Goal: Task Accomplishment & Management: Use online tool/utility

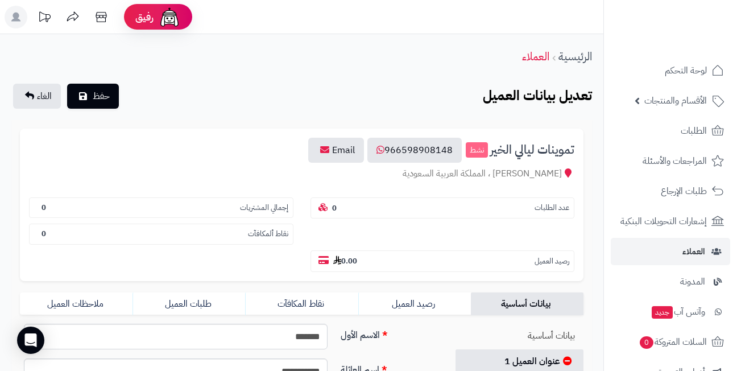
scroll to position [284, 0]
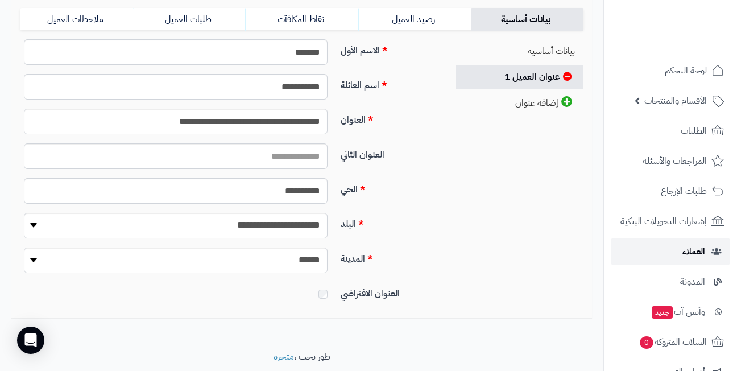
click at [667, 254] on link "العملاء" at bounding box center [670, 251] width 119 height 27
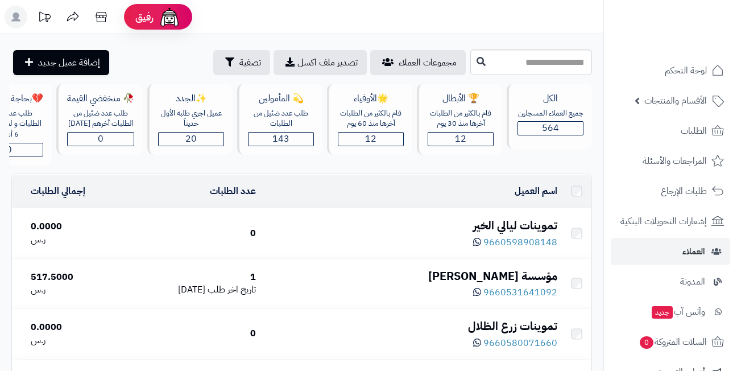
click at [387, 14] on header "رفيق ! الطلبات معالجة مكتمل إرجاع المنتجات العملاء المتواجدون الان 564 عملاء من…" at bounding box center [368, 17] width 737 height 34
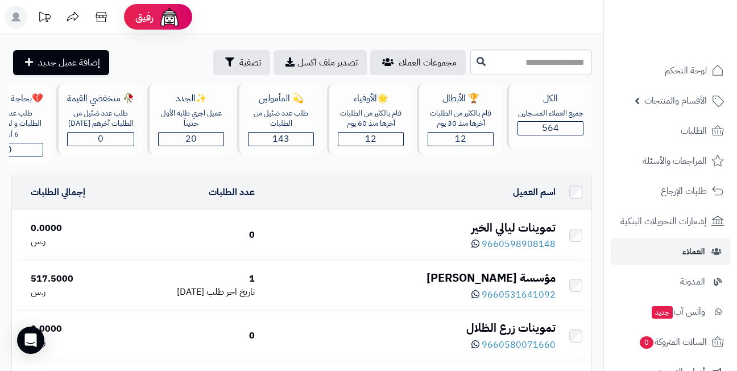
click at [308, 16] on header "رفيق ! الطلبات معالجة مكتمل إرجاع المنتجات العملاء المتواجدون الان 564 عملاء من…" at bounding box center [368, 17] width 737 height 34
click at [360, 13] on header "رفيق ! الطلبات معالجة مكتمل إرجاع المنتجات العملاء المتواجدون الان 564 عملاء من…" at bounding box center [368, 17] width 737 height 34
click at [350, 19] on header "رفيق ! الطلبات معالجة مكتمل إرجاع المنتجات العملاء المتواجدون الان 564 عملاء من…" at bounding box center [368, 17] width 737 height 34
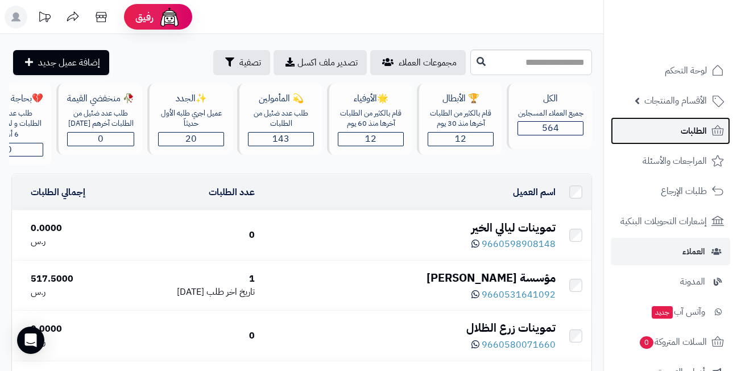
click at [683, 128] on span "الطلبات" at bounding box center [694, 131] width 26 height 16
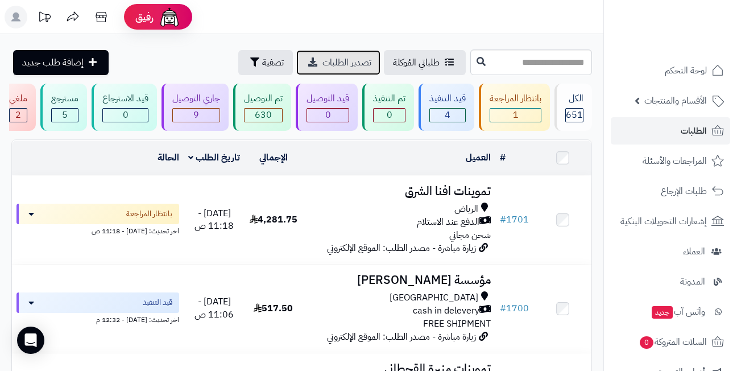
click at [322, 60] on span "تصدير الطلبات" at bounding box center [346, 63] width 49 height 14
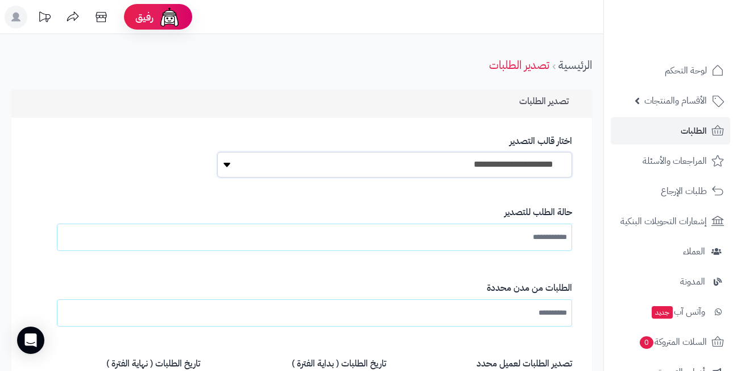
click at [463, 163] on select "**********" at bounding box center [394, 165] width 355 height 26
select select "*"
click at [217, 152] on select "**********" at bounding box center [394, 165] width 355 height 26
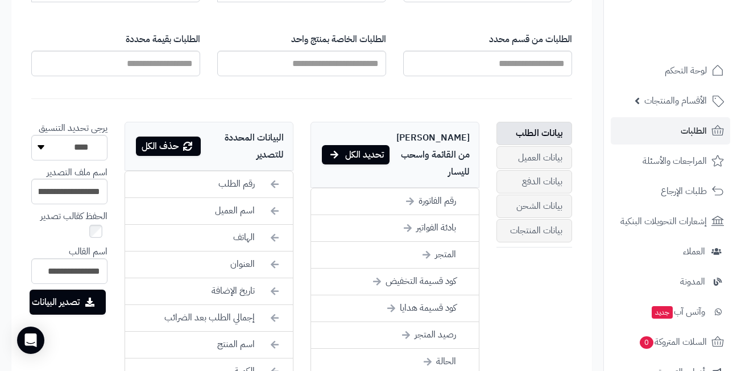
scroll to position [455, 0]
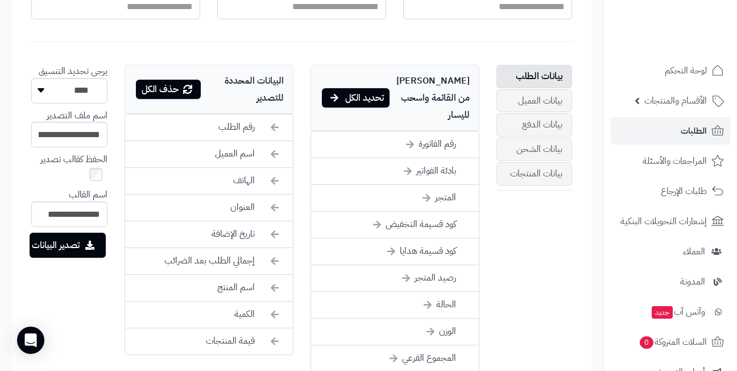
click at [156, 92] on div "حذف الكل" at bounding box center [168, 89] width 65 height 19
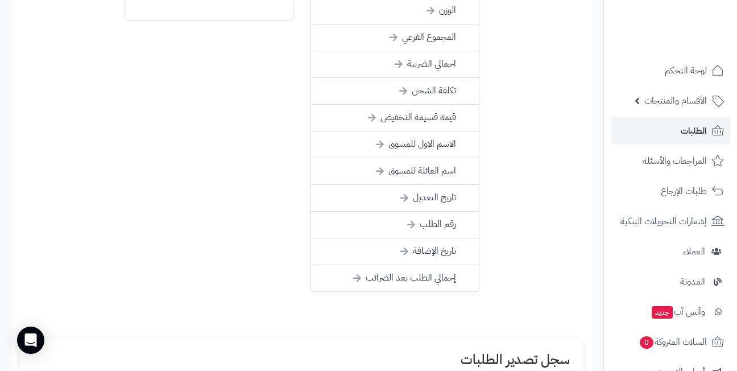
scroll to position [796, 0]
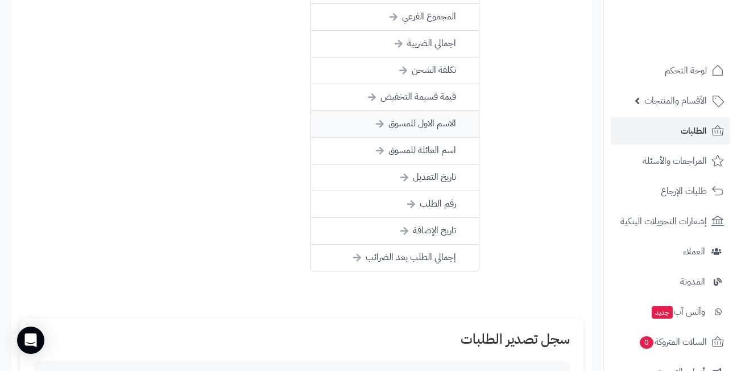
click at [365, 111] on li "الاسم الاول للمسوق" at bounding box center [395, 124] width 168 height 27
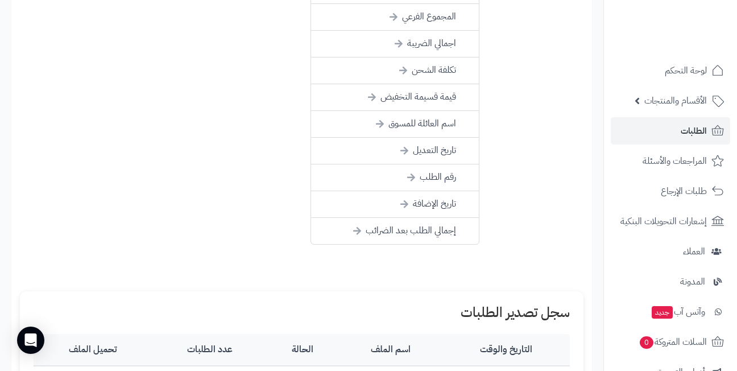
click at [365, 111] on li "اسم العائلة للمسوق" at bounding box center [395, 124] width 168 height 27
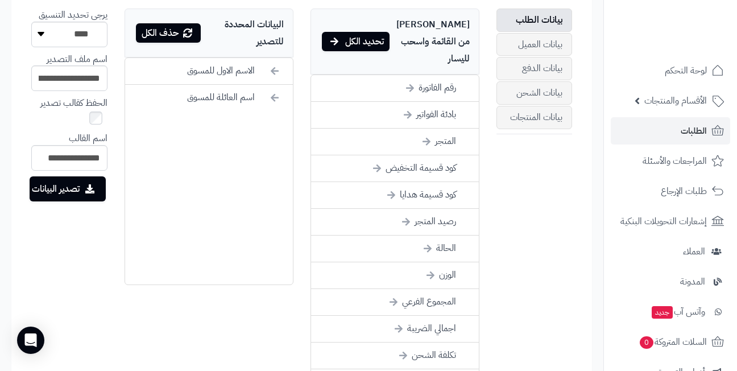
scroll to position [455, 0]
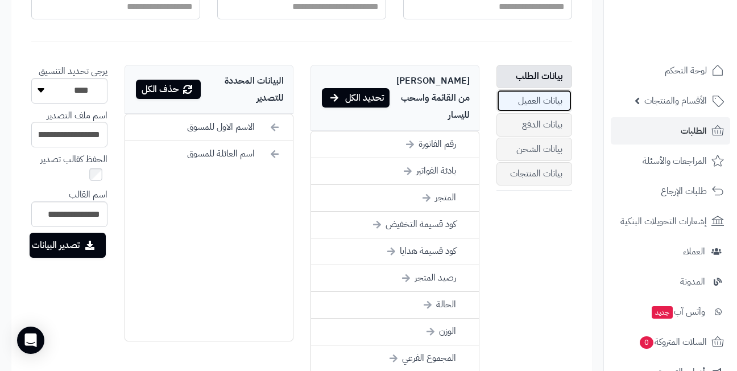
click at [534, 99] on link "بيانات العميل" at bounding box center [534, 100] width 76 height 23
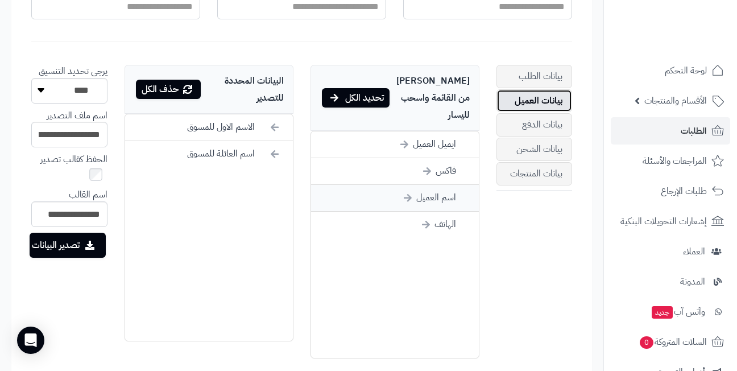
click at [426, 185] on li "اسم العميل" at bounding box center [395, 198] width 168 height 27
click at [238, 121] on li "الاسم الاول للمسوق" at bounding box center [209, 127] width 168 height 27
click at [238, 121] on li "اسم العائلة للمسوق" at bounding box center [209, 127] width 168 height 27
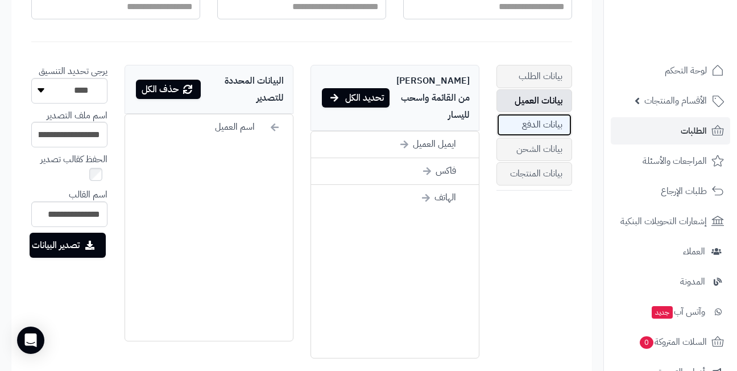
click at [526, 127] on link "بيانات الدفع" at bounding box center [534, 124] width 76 height 23
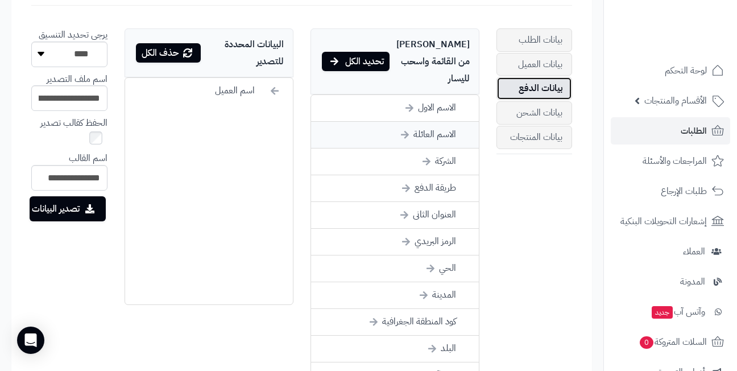
scroll to position [512, 0]
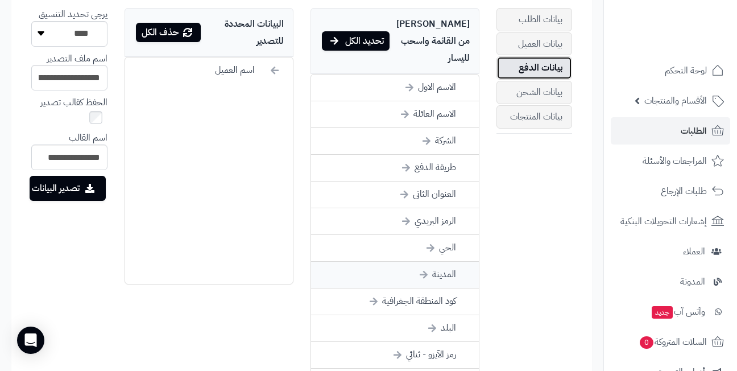
click at [401, 262] on li "المدينة" at bounding box center [395, 275] width 168 height 27
click at [402, 235] on li "الحي" at bounding box center [395, 248] width 168 height 27
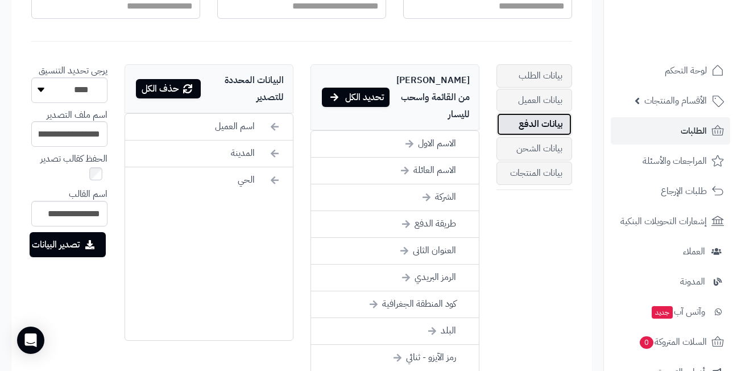
scroll to position [455, 0]
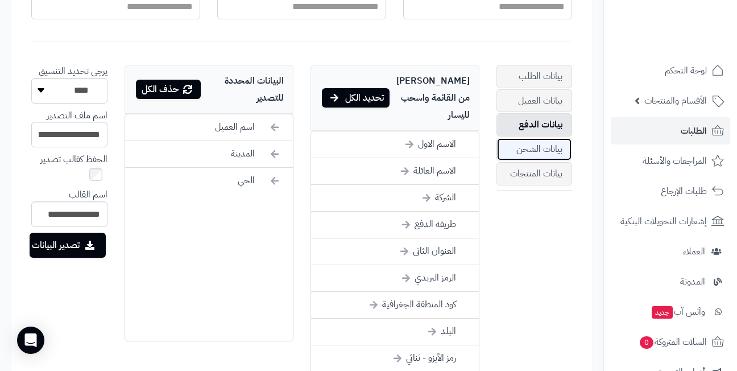
click at [535, 151] on link "بيانات الشحن" at bounding box center [534, 149] width 76 height 23
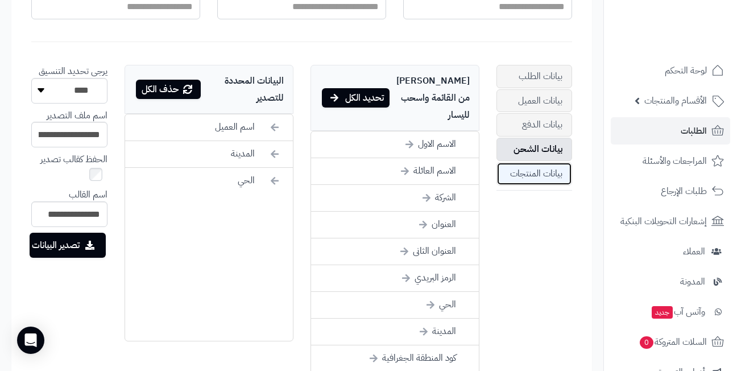
click at [538, 174] on link "بيانات المنتجات" at bounding box center [534, 173] width 76 height 23
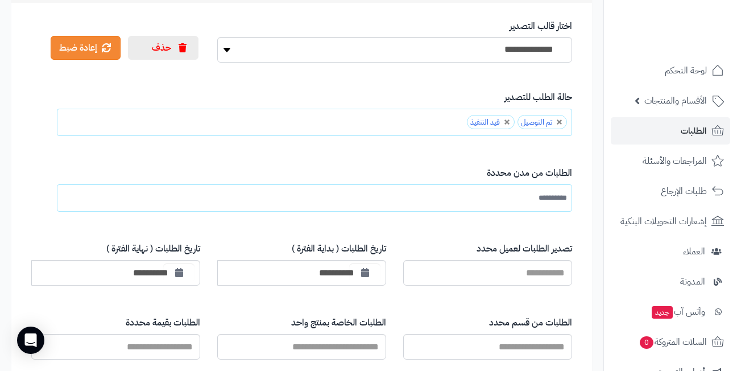
scroll to position [114, 0]
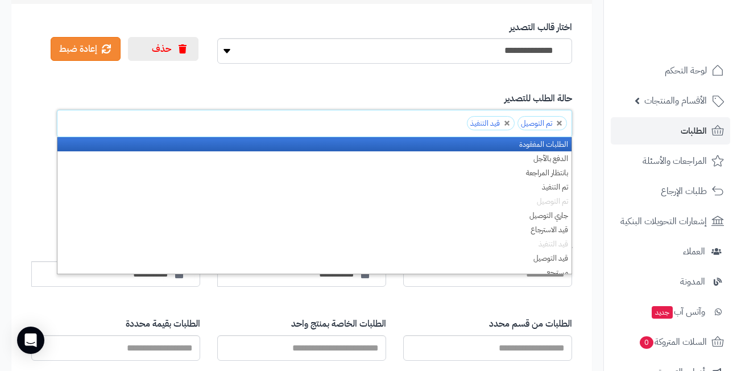
click at [437, 122] on ul "تم التوصيل قيد التنفيذ" at bounding box center [314, 123] width 515 height 27
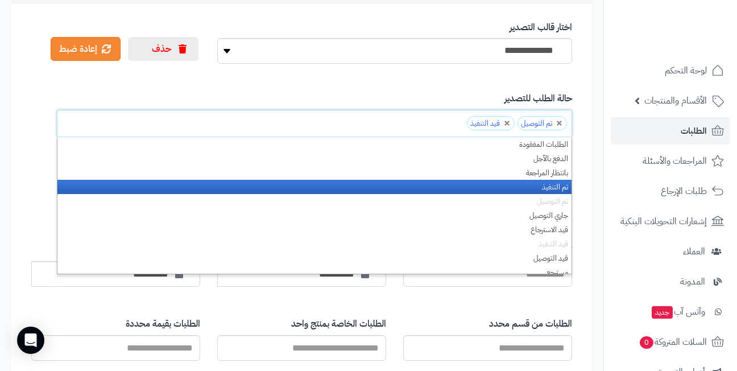
click at [506, 185] on li "تم التنفيذ" at bounding box center [314, 187] width 514 height 14
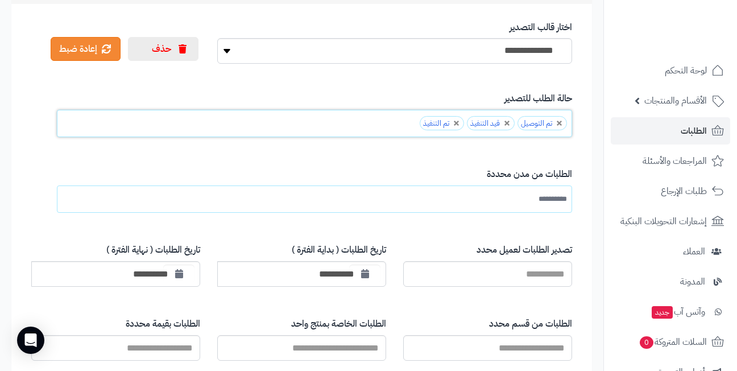
click at [388, 126] on ul "تم التوصيل قيد التنفيذ تم التنفيذ" at bounding box center [314, 123] width 515 height 27
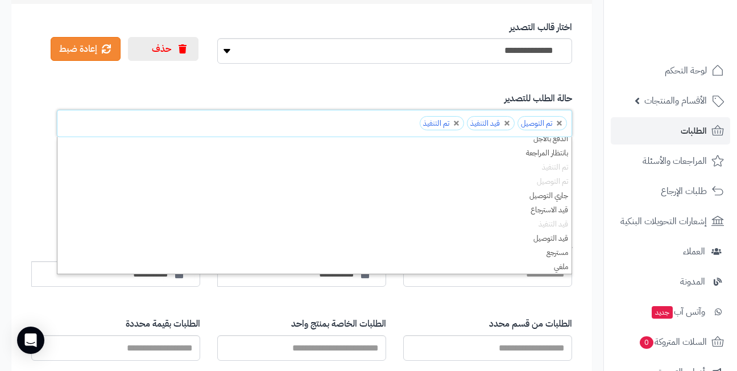
scroll to position [14, 0]
click at [402, 92] on label "حالة الطلب للتصدير" at bounding box center [325, 98] width 494 height 13
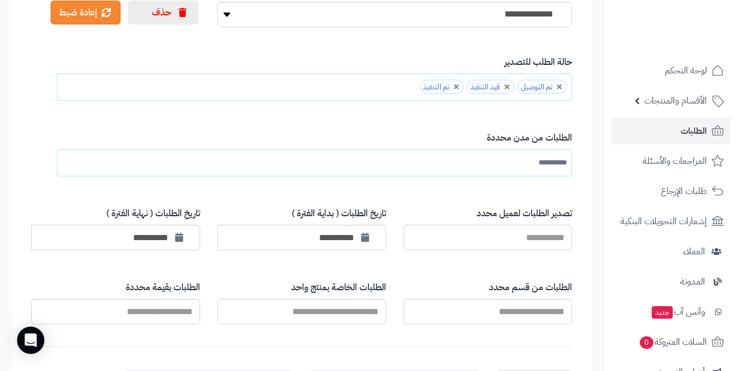
scroll to position [171, 0]
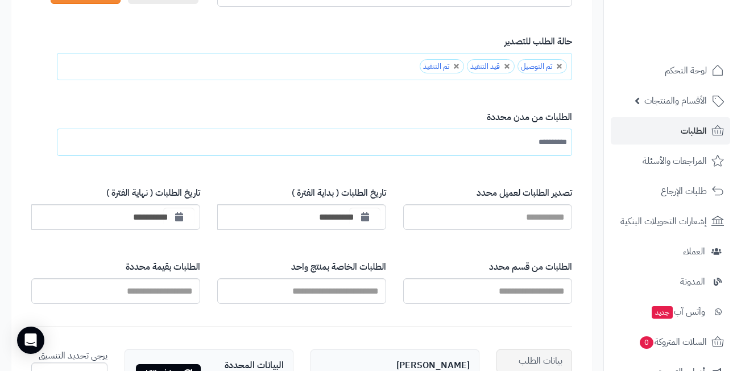
click at [438, 154] on ul "**********" at bounding box center [314, 141] width 515 height 27
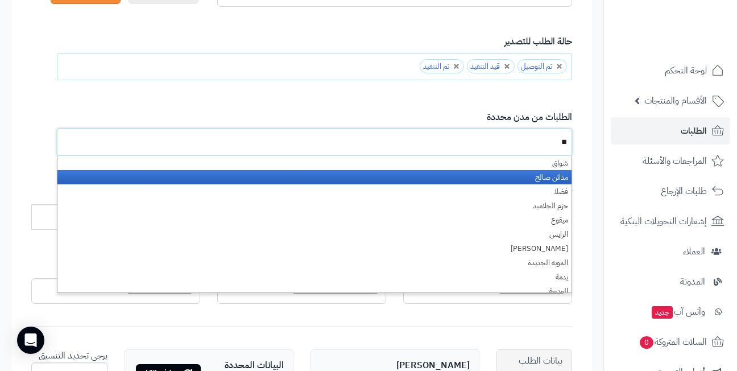
scroll to position [0, 0]
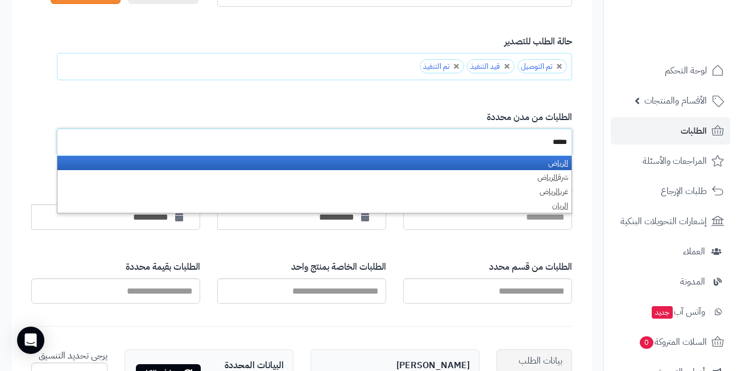
type input "*****"
click at [529, 165] on li "الريا ض" at bounding box center [314, 163] width 514 height 14
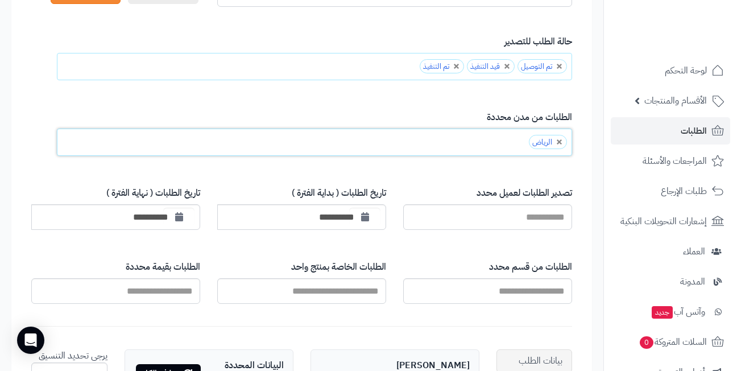
click at [493, 140] on ul "الرياض" at bounding box center [314, 141] width 515 height 27
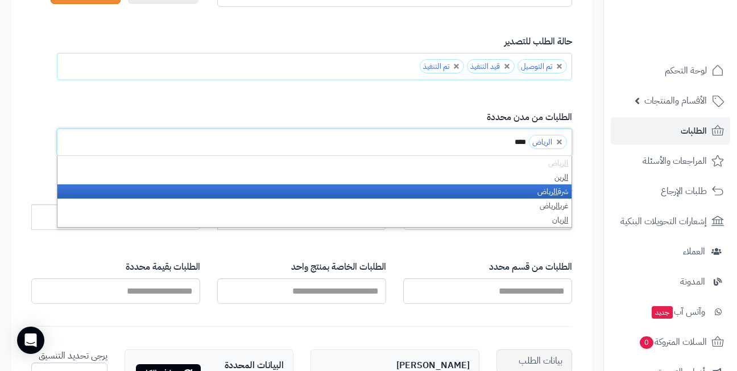
type input "****"
click at [529, 188] on li "شرق الري اض" at bounding box center [314, 191] width 514 height 14
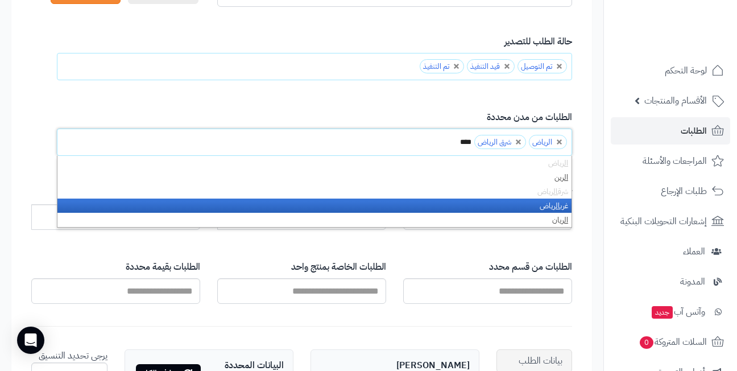
type input "****"
click at [509, 206] on li "غرب الري اض" at bounding box center [314, 205] width 514 height 14
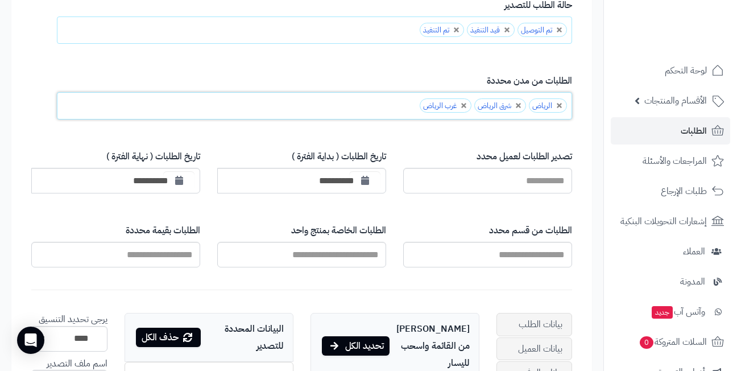
scroll to position [227, 0]
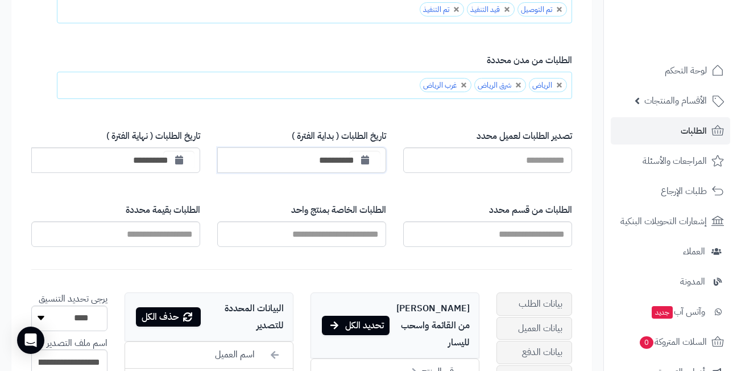
click at [312, 158] on input "**********" at bounding box center [301, 160] width 169 height 26
click at [335, 159] on input "**********" at bounding box center [301, 160] width 169 height 26
type input "**********"
click at [227, 129] on div "**********" at bounding box center [301, 151] width 169 height 60
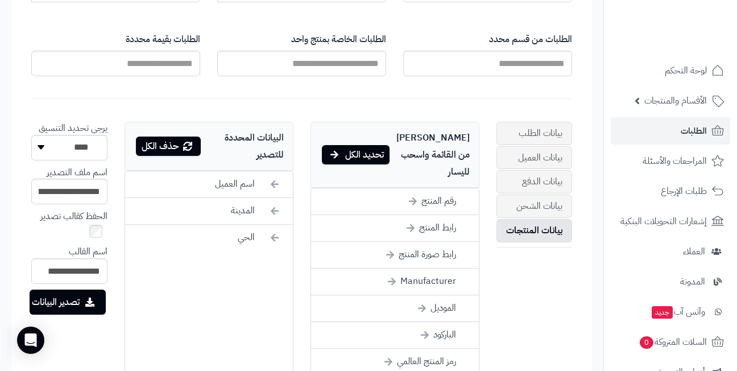
scroll to position [455, 0]
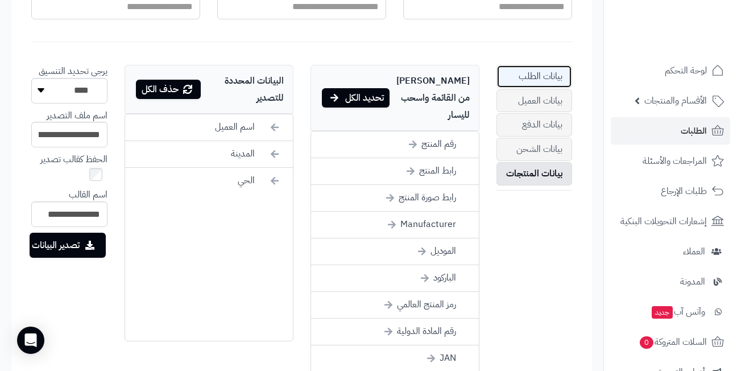
click at [541, 78] on link "بيانات الطلب" at bounding box center [534, 76] width 76 height 23
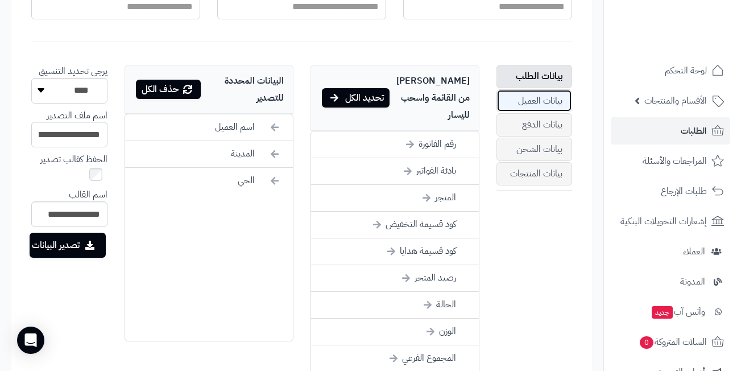
click at [533, 98] on link "بيانات العميل" at bounding box center [534, 100] width 76 height 23
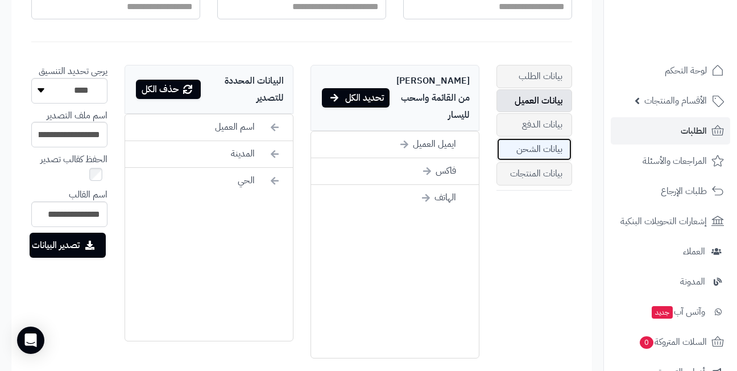
click at [527, 143] on link "بيانات الشحن" at bounding box center [534, 149] width 76 height 23
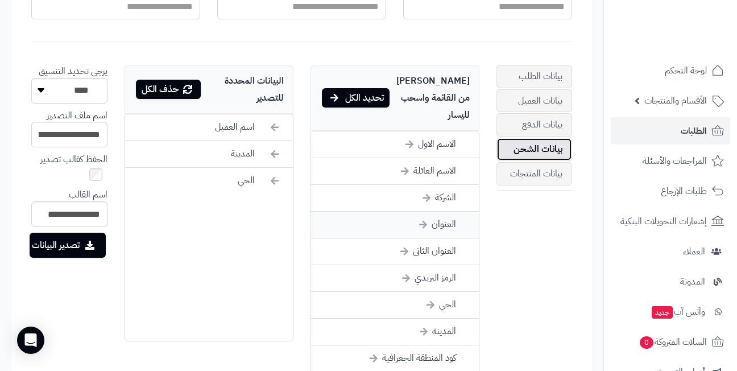
click at [415, 211] on li "العنوان" at bounding box center [395, 224] width 168 height 27
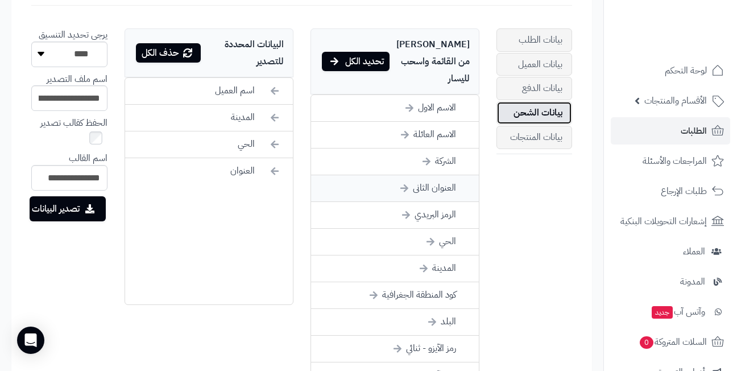
scroll to position [512, 0]
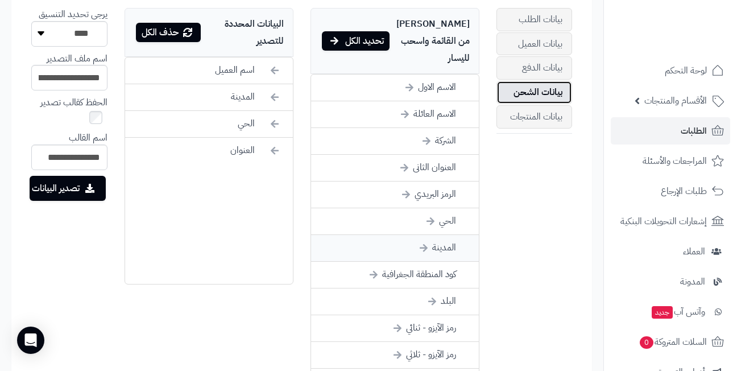
click at [389, 235] on li "المدينة" at bounding box center [395, 248] width 168 height 27
click at [398, 208] on li "الحي" at bounding box center [395, 221] width 168 height 27
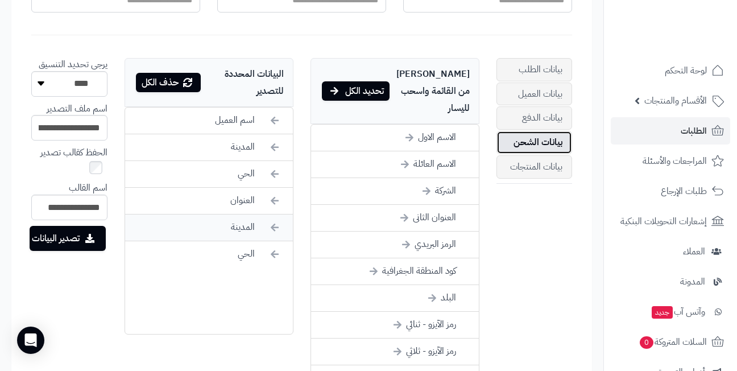
scroll to position [455, 0]
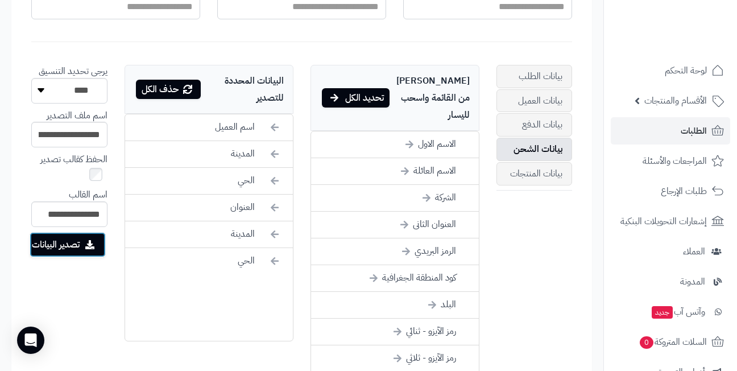
click at [74, 244] on button "تصدير البيانات" at bounding box center [68, 244] width 76 height 25
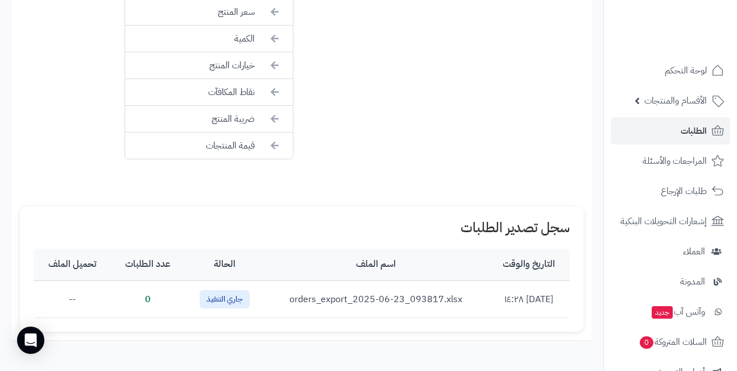
scroll to position [1013, 0]
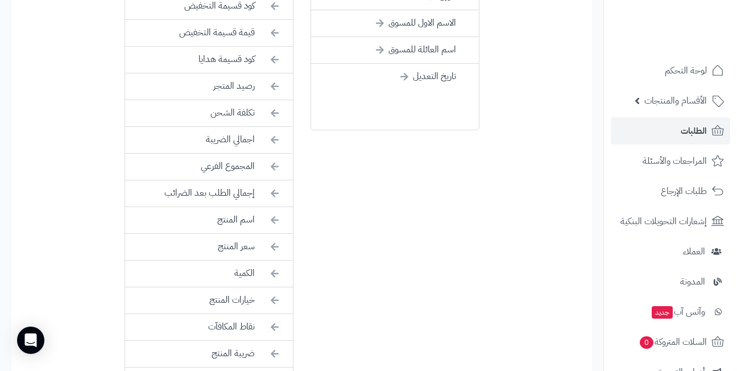
scroll to position [464, 0]
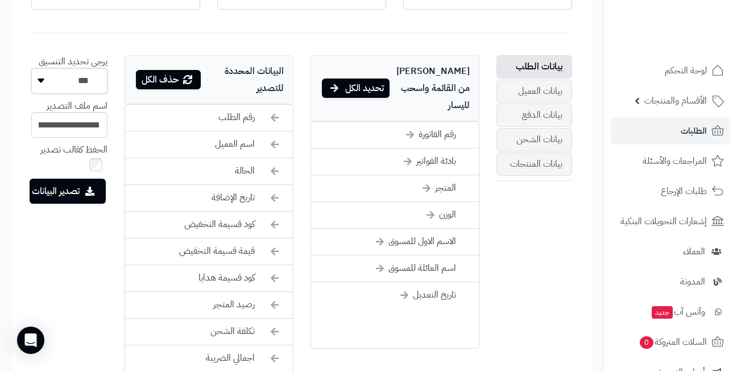
click at [77, 91] on select "*** **** ***" at bounding box center [69, 81] width 76 height 26
click at [74, 87] on select "*** **** ***" at bounding box center [69, 81] width 76 height 26
click at [166, 77] on div "حذف الكل" at bounding box center [168, 79] width 65 height 19
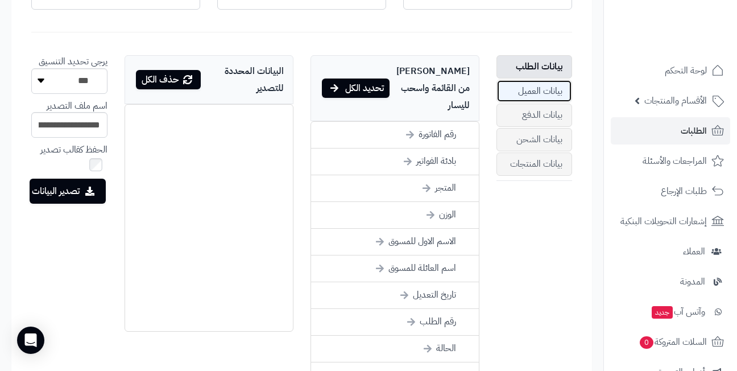
click at [536, 88] on link "بيانات العميل" at bounding box center [534, 91] width 76 height 23
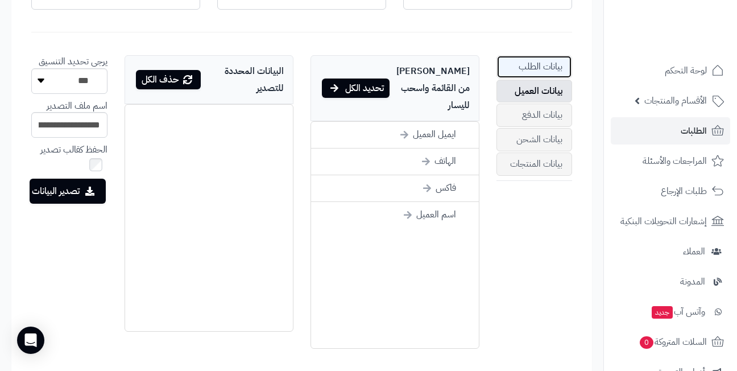
click at [536, 68] on link "بيانات الطلب" at bounding box center [534, 66] width 76 height 23
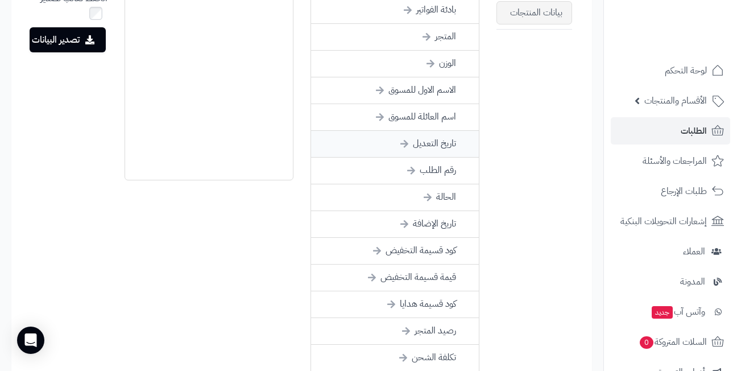
scroll to position [635, 0]
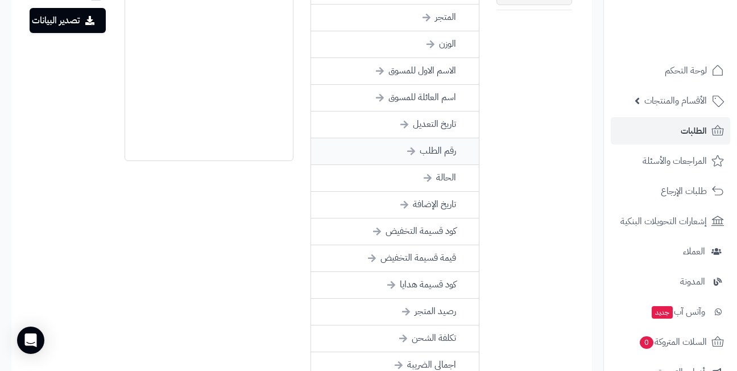
click at [376, 138] on li "رقم الطلب" at bounding box center [395, 151] width 168 height 27
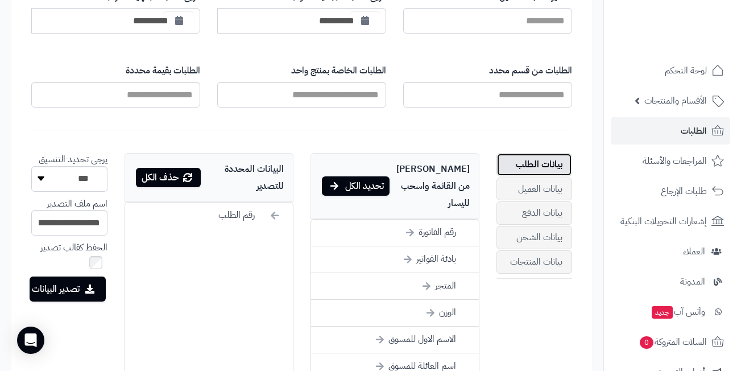
scroll to position [351, 0]
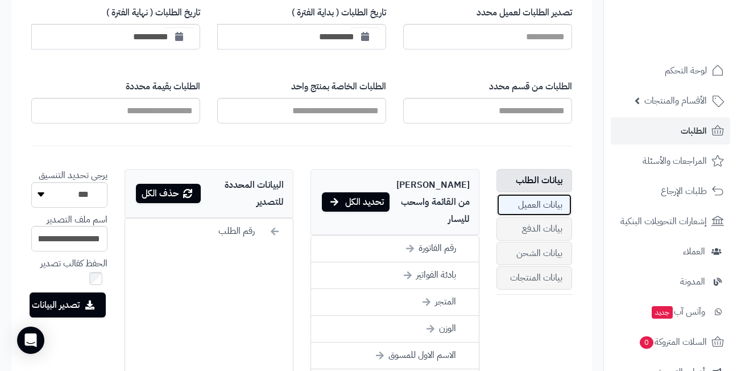
click at [529, 202] on link "بيانات العميل" at bounding box center [534, 204] width 76 height 23
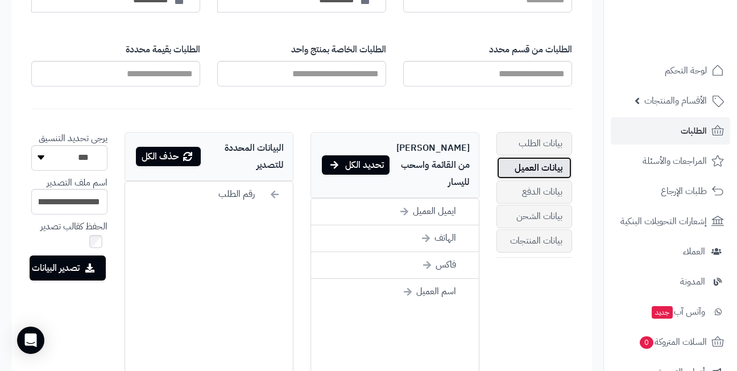
scroll to position [408, 0]
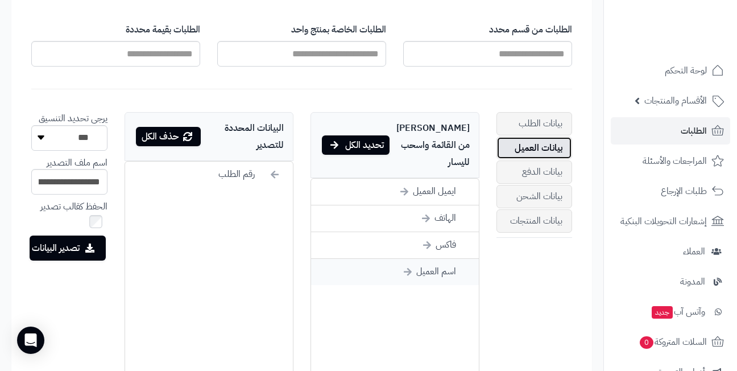
click at [421, 259] on li "اسم العميل" at bounding box center [395, 272] width 168 height 26
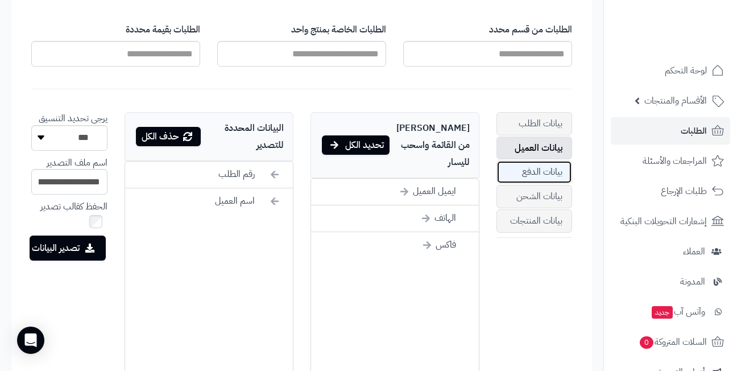
click at [530, 171] on link "بيانات الدفع" at bounding box center [534, 171] width 76 height 23
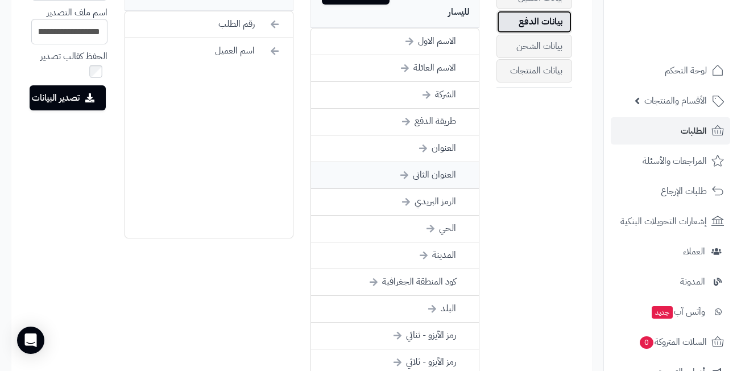
scroll to position [578, 0]
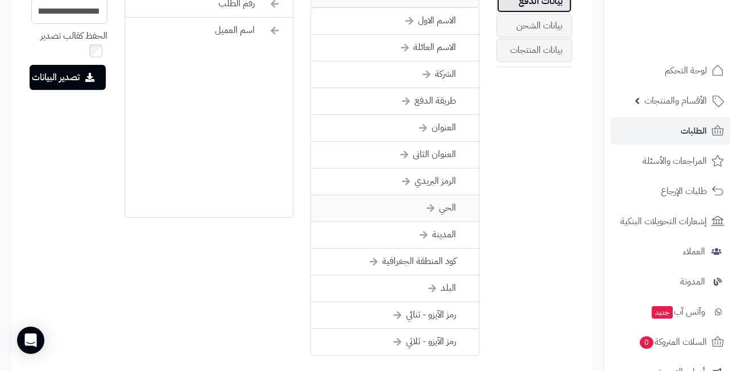
click at [403, 195] on li "الحي" at bounding box center [395, 208] width 168 height 27
click at [400, 195] on li "المدينة" at bounding box center [395, 208] width 168 height 27
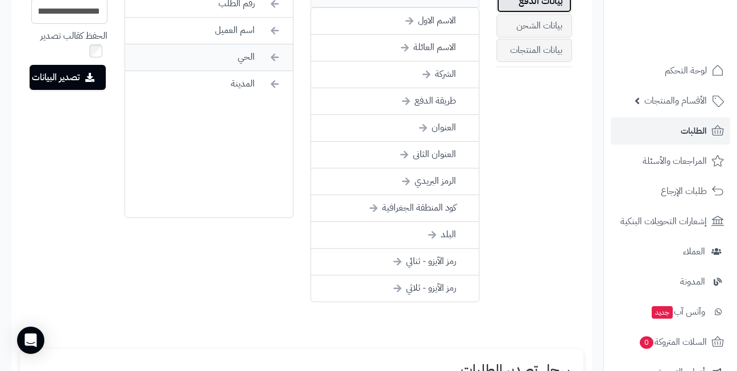
click at [240, 57] on li "الحي" at bounding box center [209, 57] width 168 height 27
click at [237, 61] on li "المدينة" at bounding box center [209, 57] width 168 height 26
click at [414, 329] on li "المدينة" at bounding box center [395, 342] width 168 height 26
click at [414, 302] on li "الحي" at bounding box center [395, 315] width 168 height 26
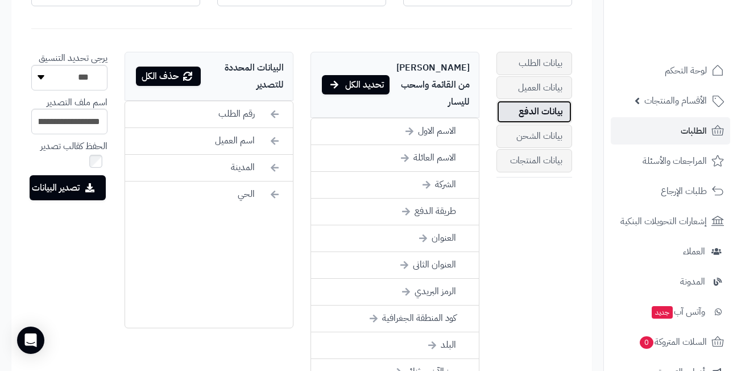
scroll to position [464, 0]
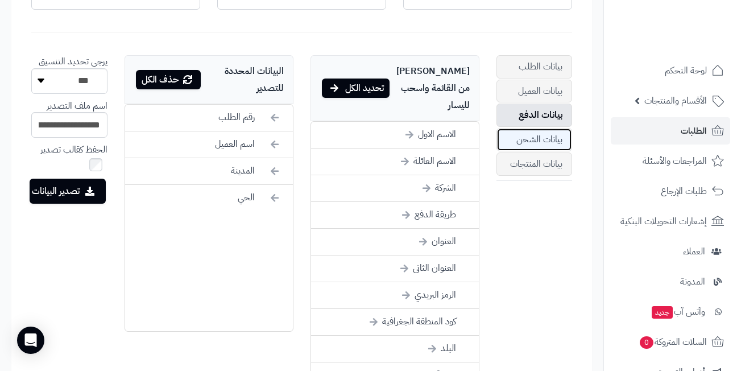
click at [529, 141] on link "بيانات الشحن" at bounding box center [534, 139] width 76 height 23
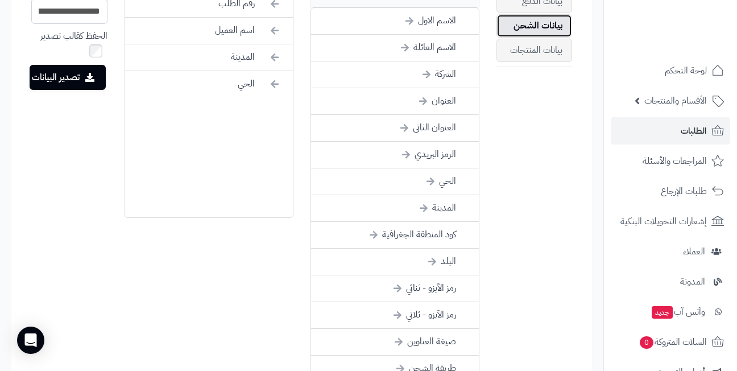
scroll to position [521, 0]
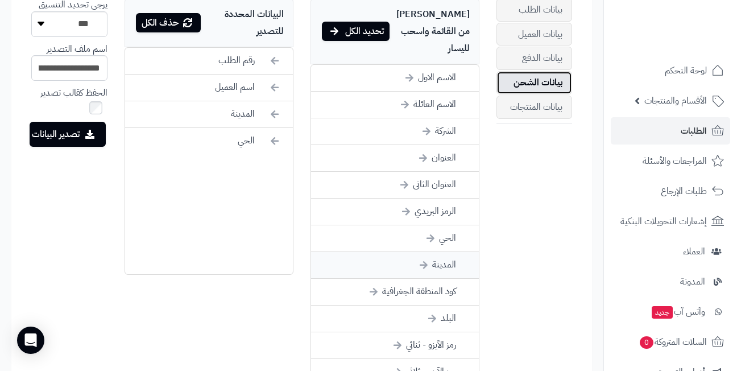
click at [414, 252] on li "المدينة" at bounding box center [395, 265] width 168 height 27
click at [413, 225] on li "الحي" at bounding box center [395, 238] width 168 height 27
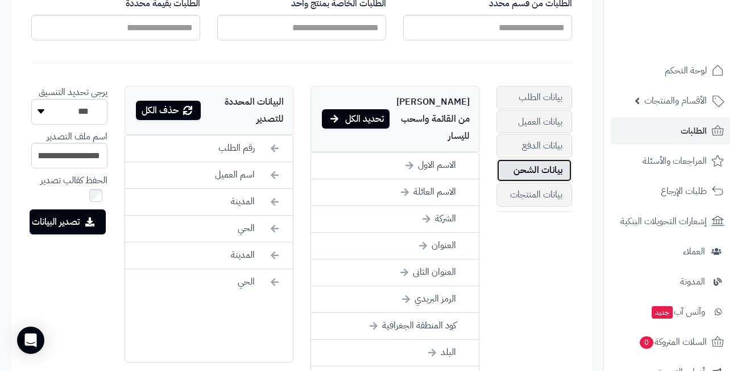
scroll to position [408, 0]
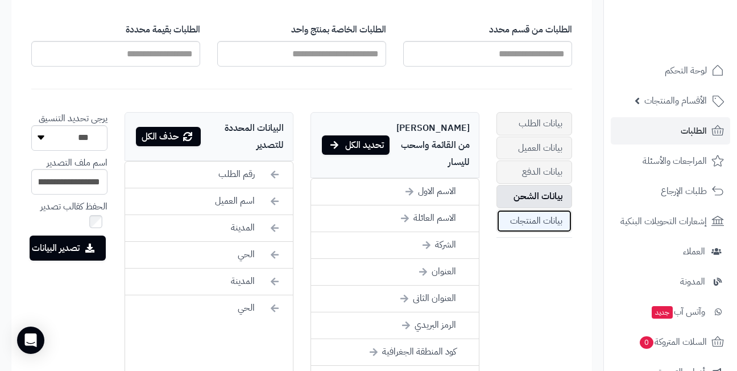
click at [520, 221] on link "بيانات المنتجات" at bounding box center [534, 220] width 76 height 23
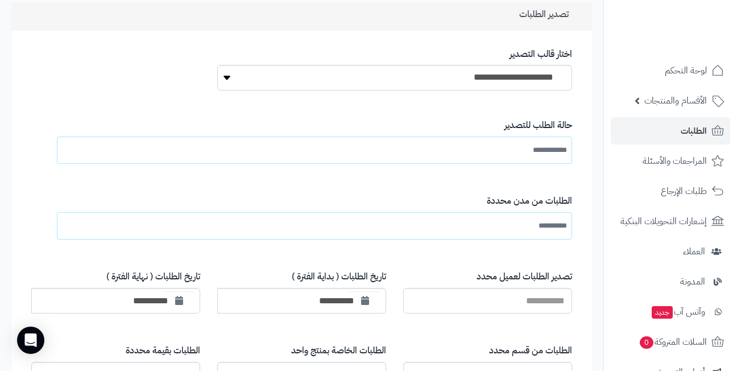
scroll to position [67, 0]
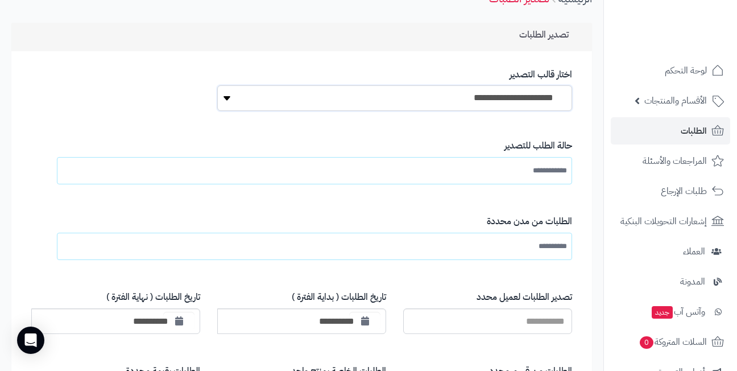
click at [443, 95] on select "**********" at bounding box center [394, 98] width 355 height 26
select select "*"
click at [217, 85] on select "**********" at bounding box center [394, 98] width 355 height 26
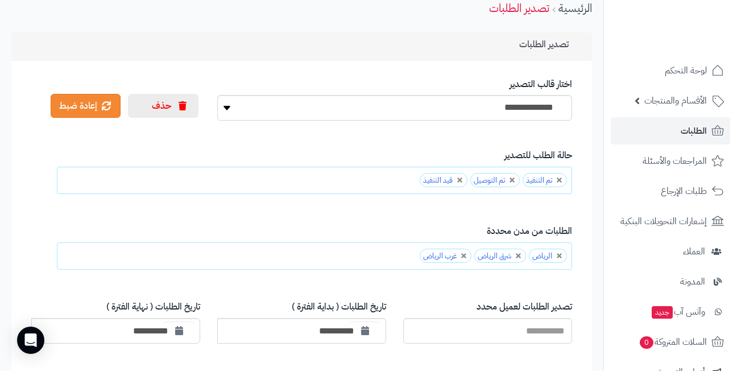
scroll to position [114, 0]
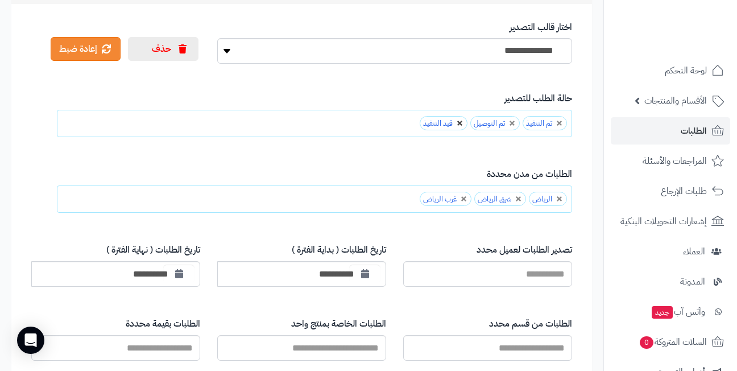
click at [459, 123] on link at bounding box center [460, 123] width 7 height 7
click at [560, 122] on link at bounding box center [559, 123] width 7 height 7
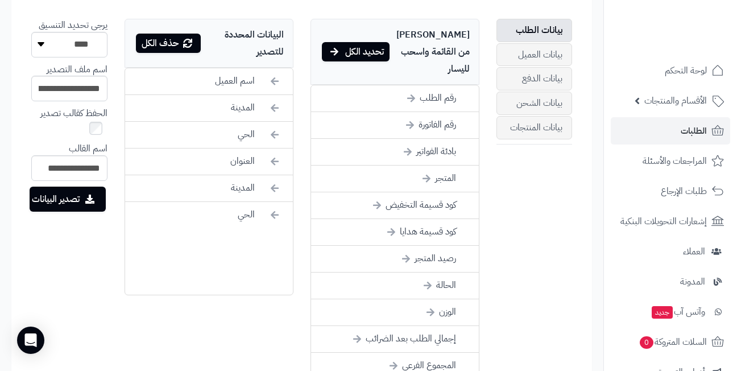
scroll to position [495, 0]
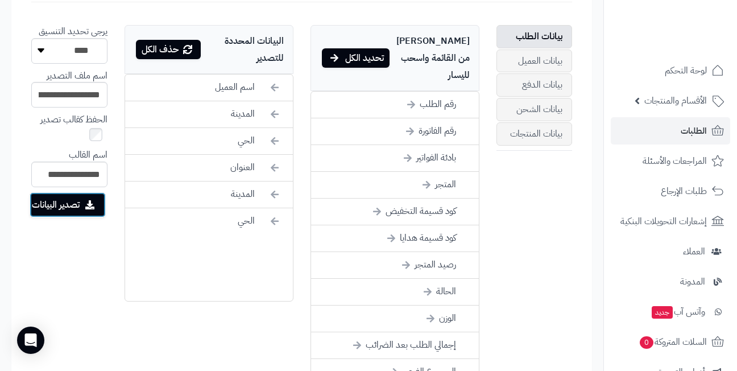
click at [62, 201] on button "تصدير البيانات" at bounding box center [68, 204] width 76 height 25
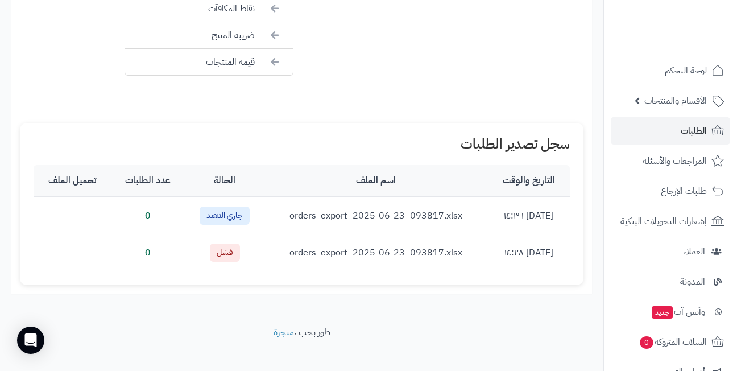
scroll to position [1050, 0]
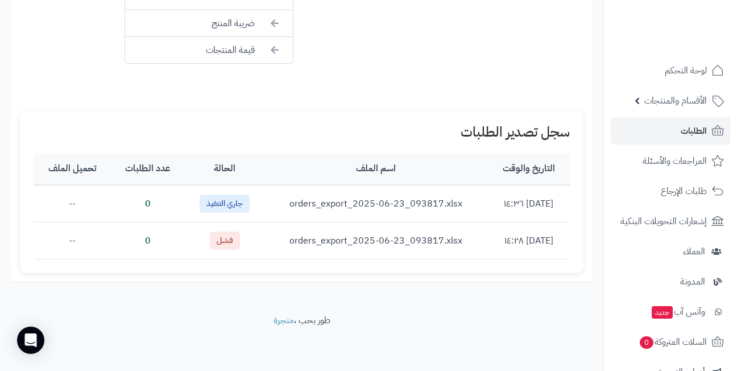
click at [332, 199] on td "orders_export_2025-06-23_093817.xlsx" at bounding box center [375, 203] width 223 height 37
click at [230, 203] on span "جاري التنفيذ" at bounding box center [225, 203] width 50 height 18
click at [125, 200] on td "0" at bounding box center [147, 203] width 74 height 37
click at [70, 201] on td "--" at bounding box center [72, 203] width 77 height 37
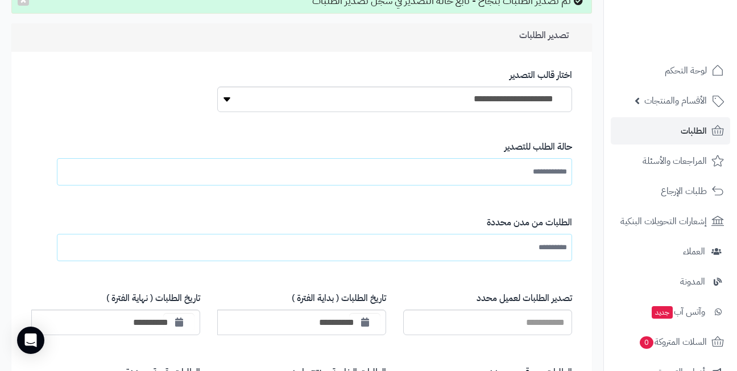
scroll to position [26, 0]
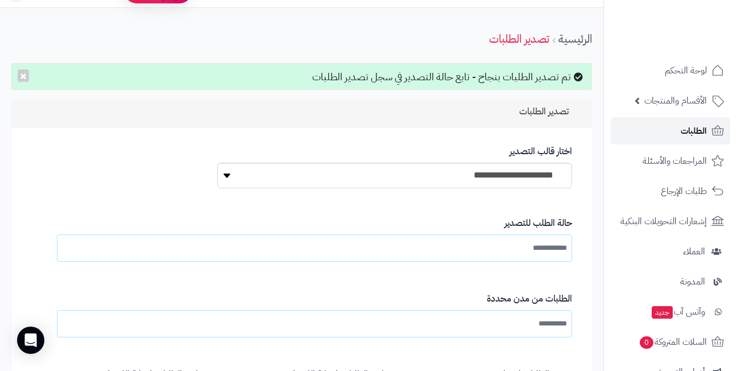
click at [692, 130] on span "الطلبات" at bounding box center [694, 131] width 26 height 16
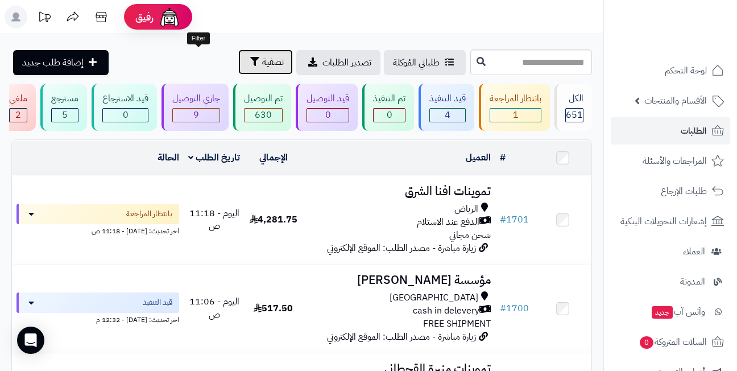
click at [262, 60] on span "تصفية" at bounding box center [273, 62] width 22 height 14
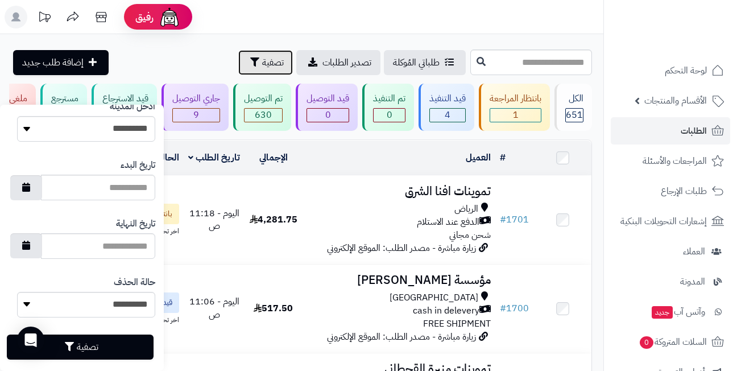
scroll to position [650, 0]
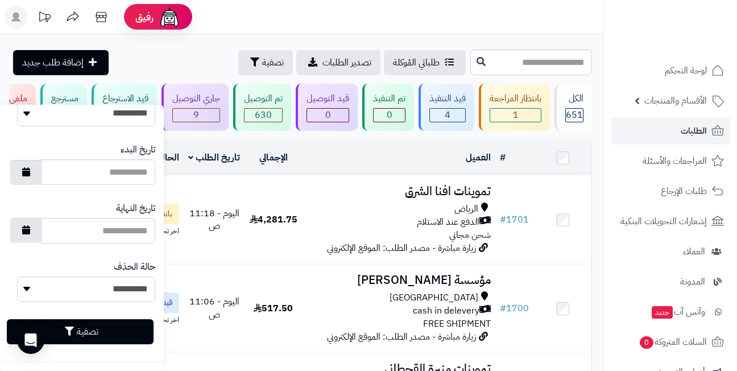
click at [338, 26] on header "رفيق ! الطلبات معالجة مكتمل إرجاع المنتجات العملاء المتواجدون الان 564 عملاء من…" at bounding box center [368, 17] width 737 height 34
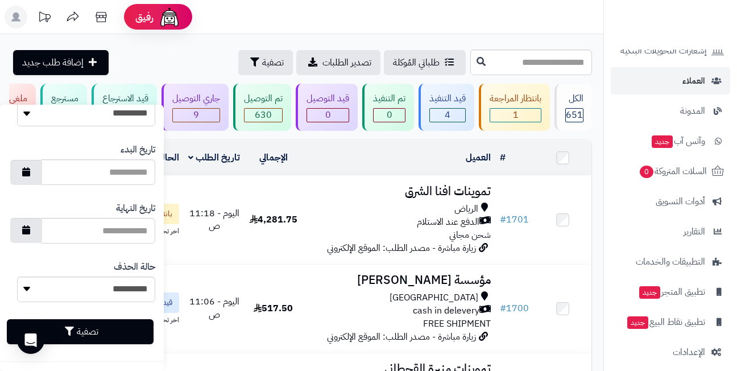
scroll to position [180, 0]
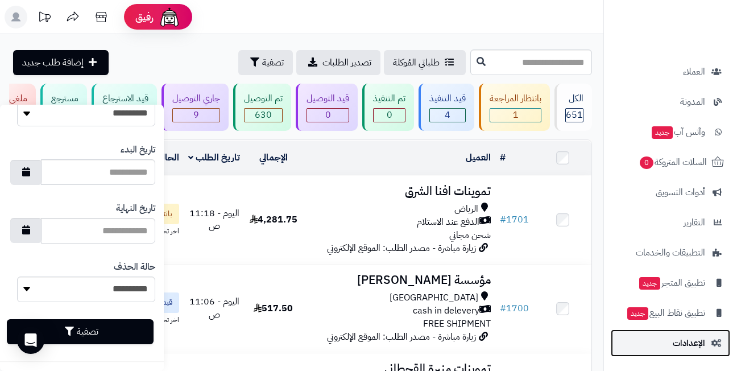
click at [672, 346] on link "الإعدادات" at bounding box center [670, 342] width 119 height 27
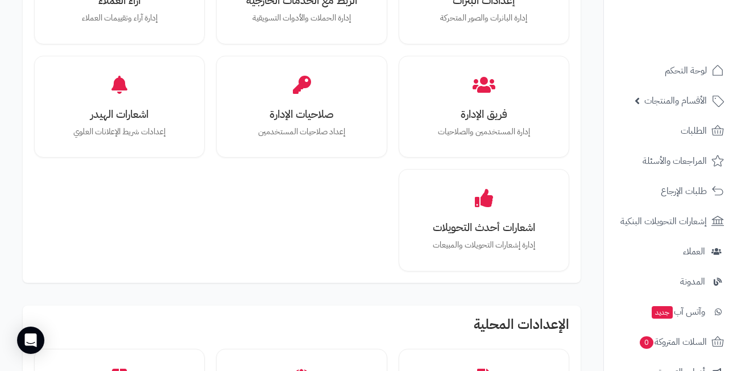
scroll to position [569, 0]
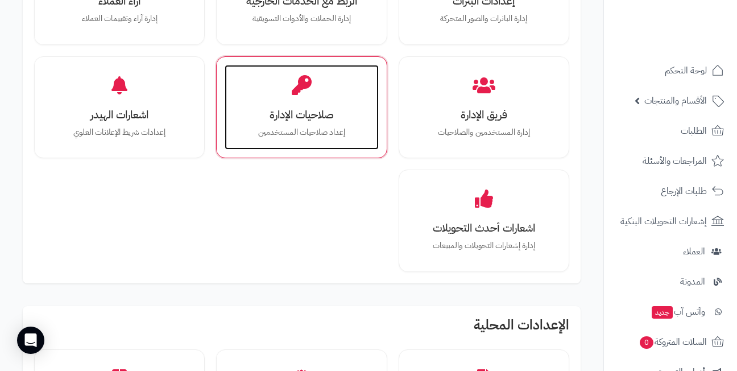
click at [342, 101] on div "صلاحيات الإدارة إعداد صلاحيات المستخدمين" at bounding box center [302, 107] width 154 height 85
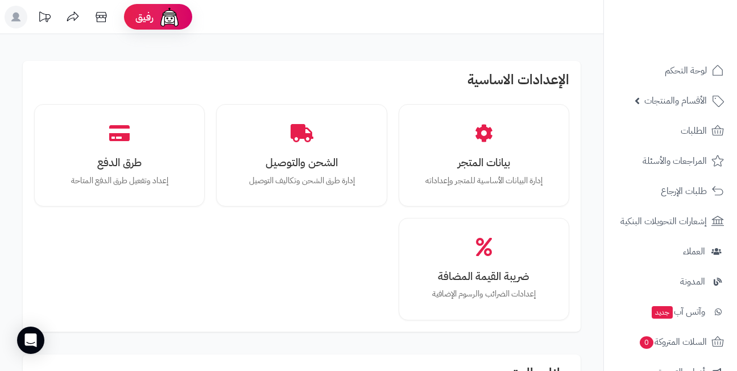
scroll to position [571, 0]
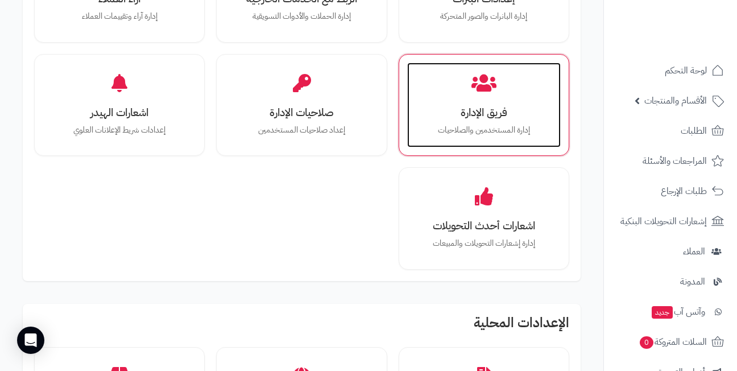
click at [484, 109] on h3 "فريق الإدارة" at bounding box center [483, 112] width 131 height 12
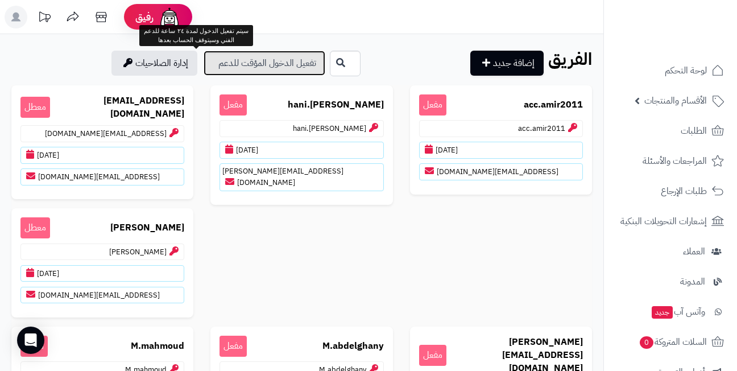
click at [204, 62] on link "تفعيل الدخول المؤقت للدعم" at bounding box center [265, 63] width 122 height 25
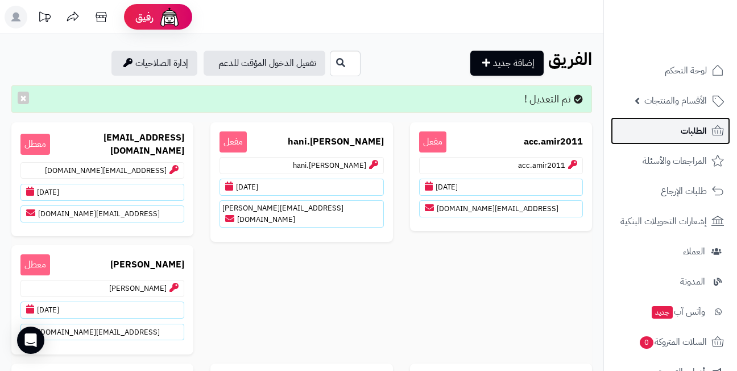
click at [665, 125] on link "الطلبات" at bounding box center [670, 130] width 119 height 27
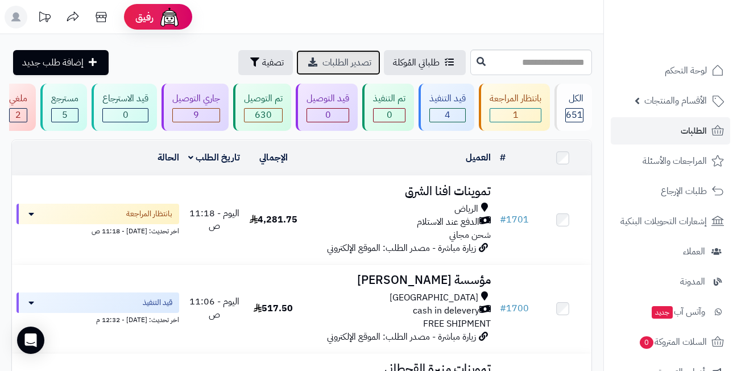
click at [322, 60] on span "تصدير الطلبات" at bounding box center [346, 63] width 49 height 14
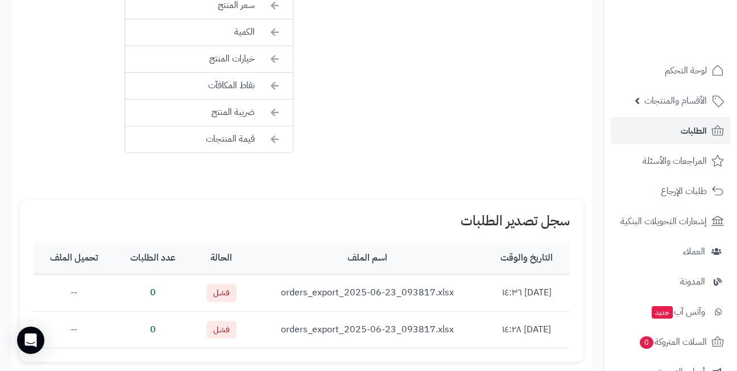
scroll to position [1013, 0]
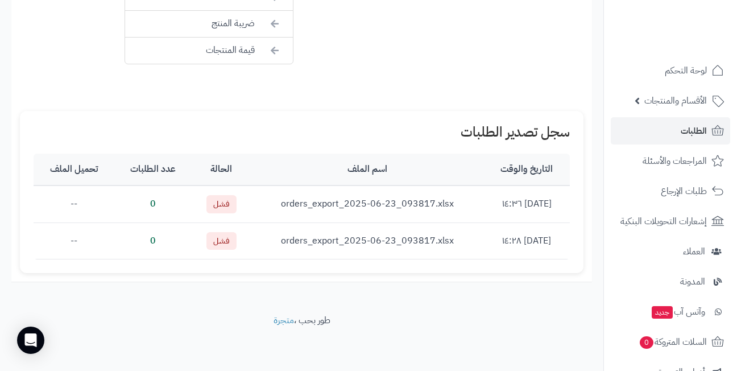
click at [399, 202] on td "orders_export_2025-06-23_093817.xlsx" at bounding box center [367, 203] width 233 height 37
click at [210, 208] on span "فشل" at bounding box center [221, 204] width 30 height 18
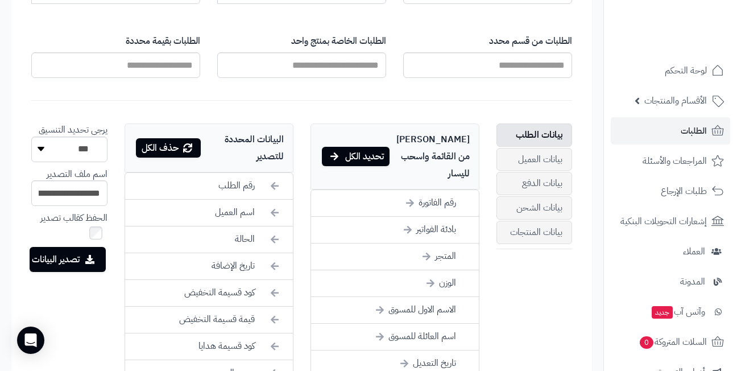
scroll to position [387, 0]
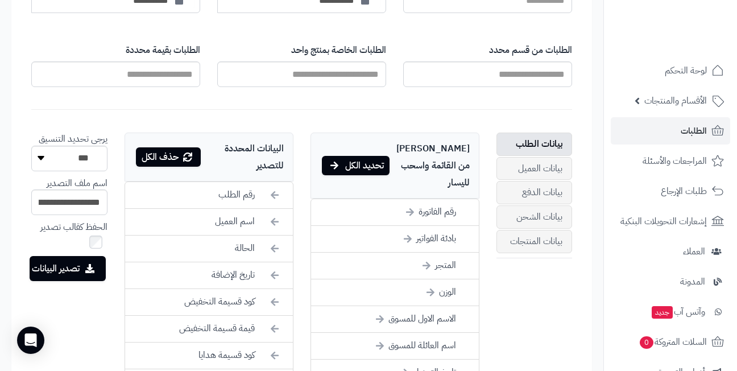
click at [151, 154] on div "حذف الكل" at bounding box center [168, 156] width 65 height 19
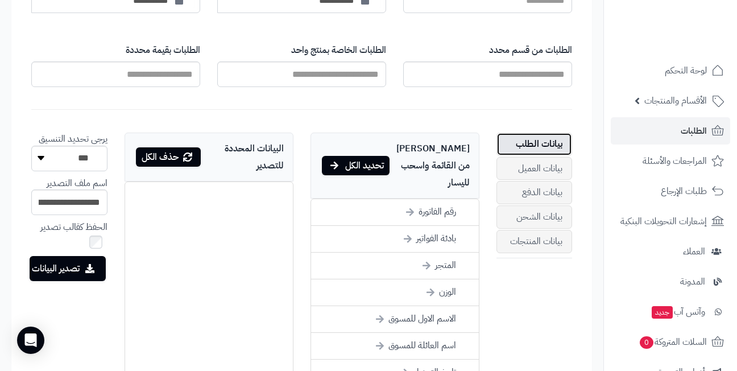
click at [530, 144] on link "بيانات الطلب" at bounding box center [534, 143] width 76 height 23
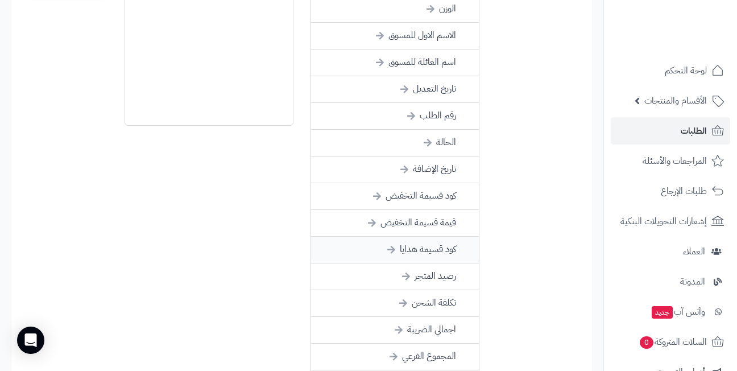
scroll to position [615, 0]
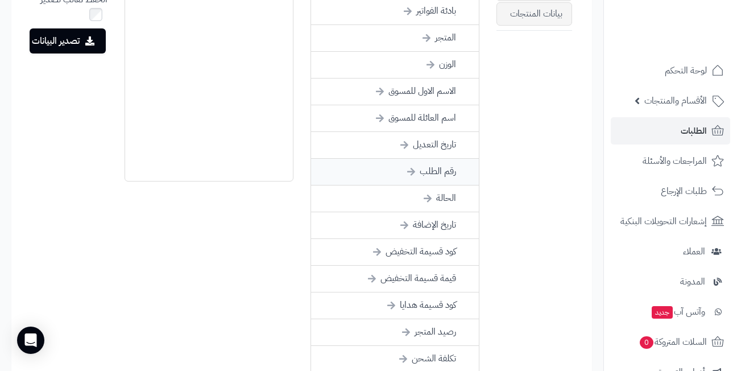
click at [405, 159] on li "رقم الطلب" at bounding box center [395, 172] width 168 height 27
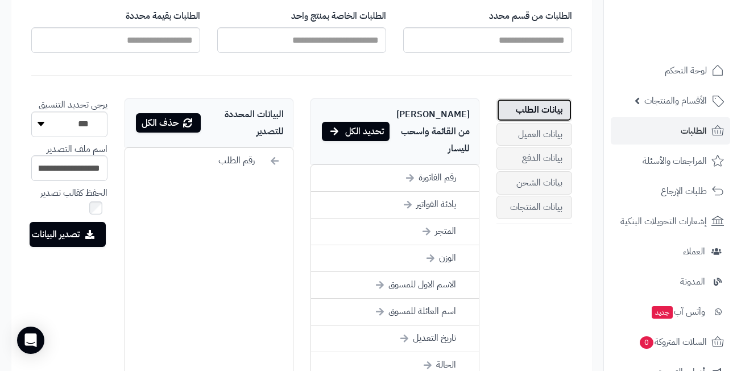
scroll to position [387, 0]
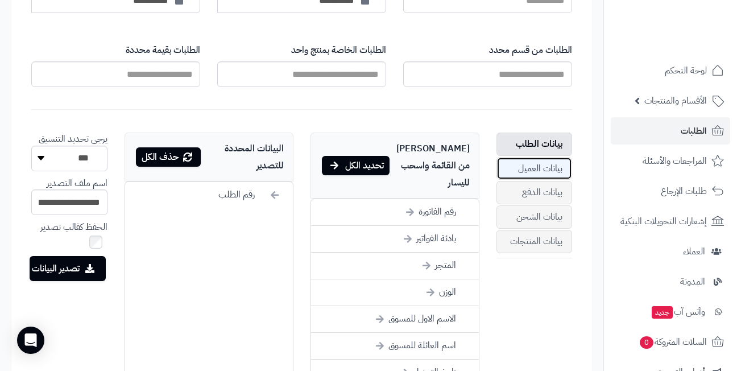
click at [531, 168] on link "بيانات العميل" at bounding box center [534, 168] width 76 height 23
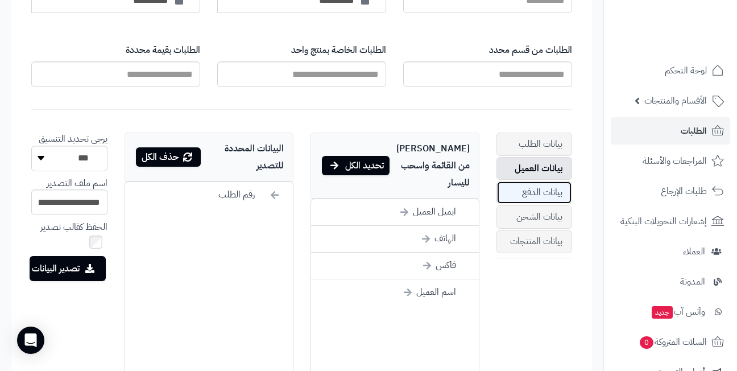
click at [527, 188] on link "بيانات الدفع" at bounding box center [534, 192] width 76 height 23
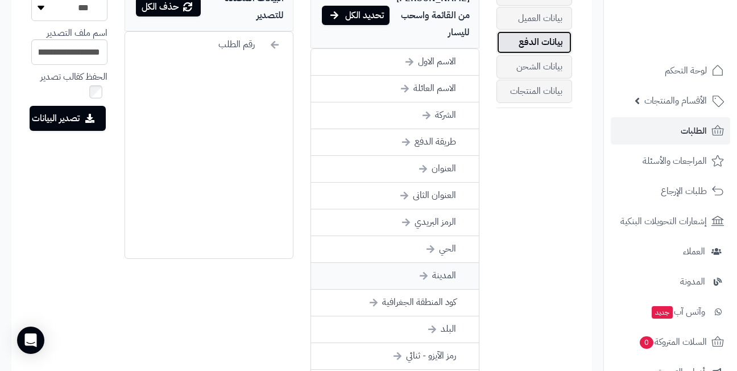
scroll to position [558, 0]
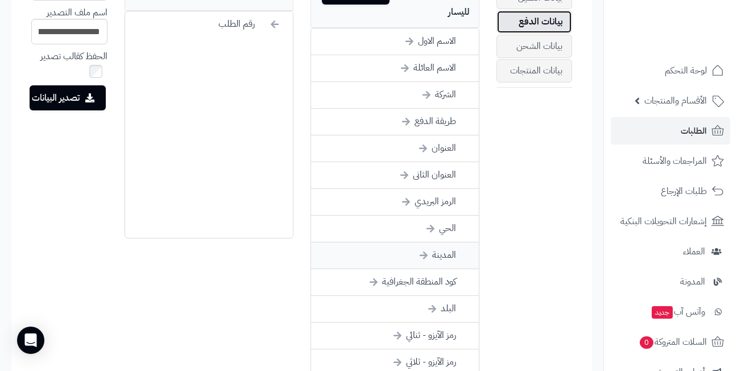
click at [409, 242] on li "المدينة" at bounding box center [395, 255] width 168 height 27
click at [418, 215] on li "الحي" at bounding box center [395, 228] width 168 height 27
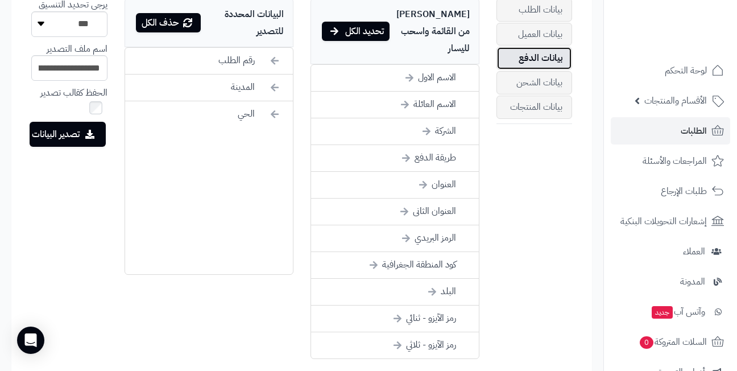
scroll to position [501, 0]
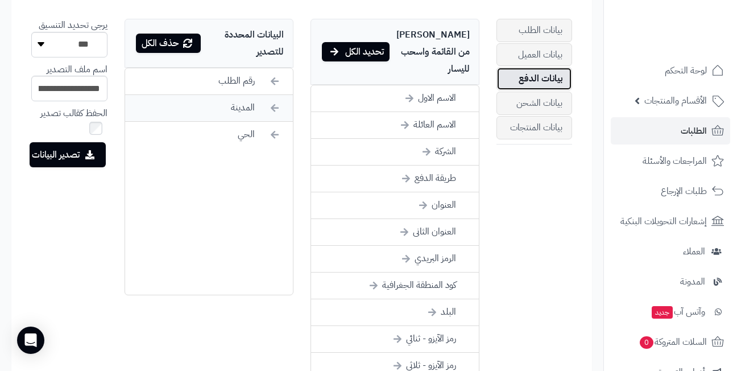
click at [227, 107] on li "المدينة" at bounding box center [209, 108] width 168 height 27
click at [227, 107] on icon at bounding box center [228, 108] width 9 height 13
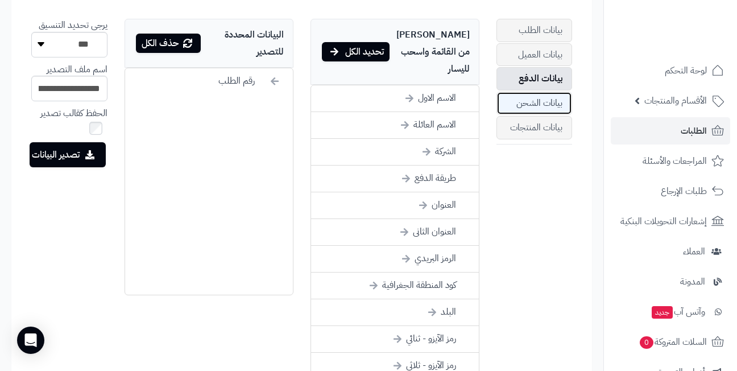
click at [544, 102] on link "بيانات الشحن" at bounding box center [534, 103] width 76 height 23
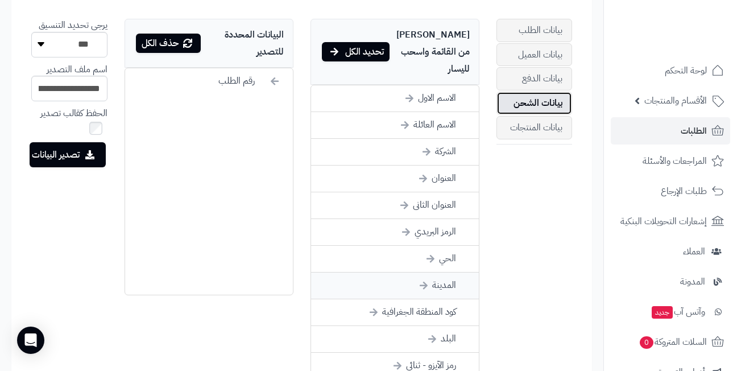
click at [409, 272] on li "المدينة" at bounding box center [395, 285] width 168 height 27
click at [415, 246] on li "الحي" at bounding box center [395, 259] width 168 height 27
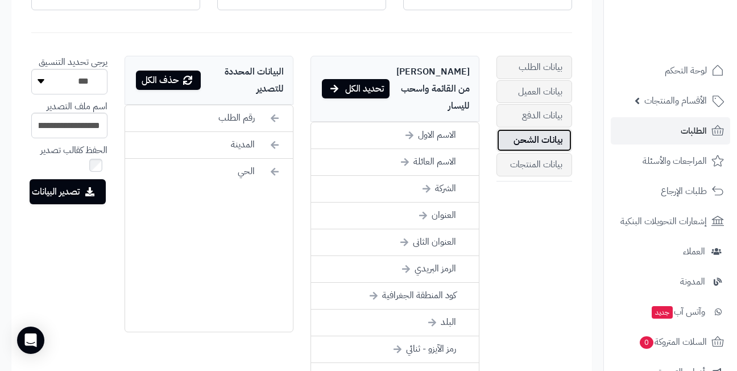
scroll to position [444, 0]
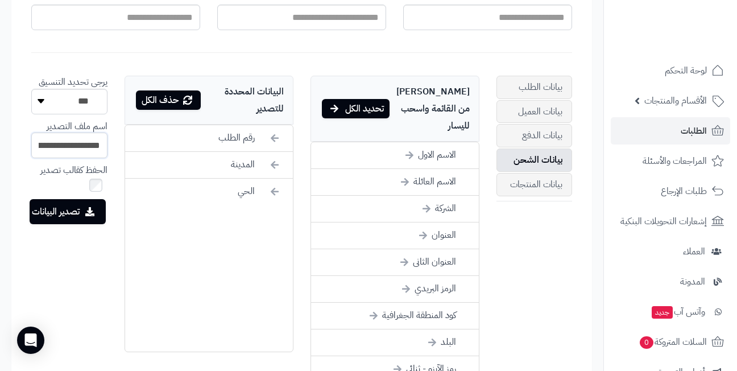
click at [64, 145] on input "**********" at bounding box center [69, 145] width 76 height 26
type input "***"
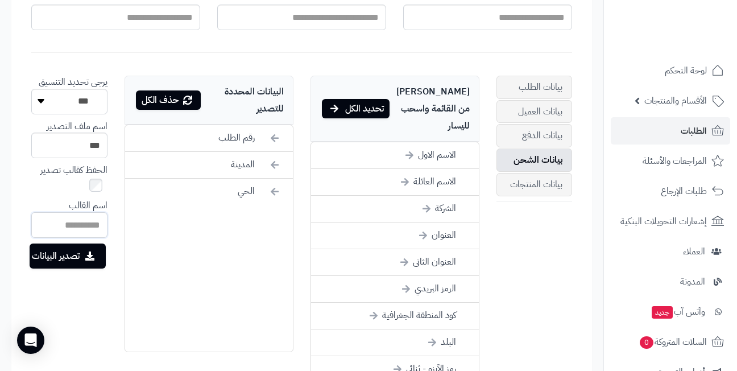
click at [71, 222] on input "text" at bounding box center [69, 225] width 76 height 26
click at [76, 222] on input "text" at bounding box center [69, 225] width 76 height 26
type input "*****"
click at [69, 251] on button "تصدير البيانات" at bounding box center [68, 255] width 76 height 25
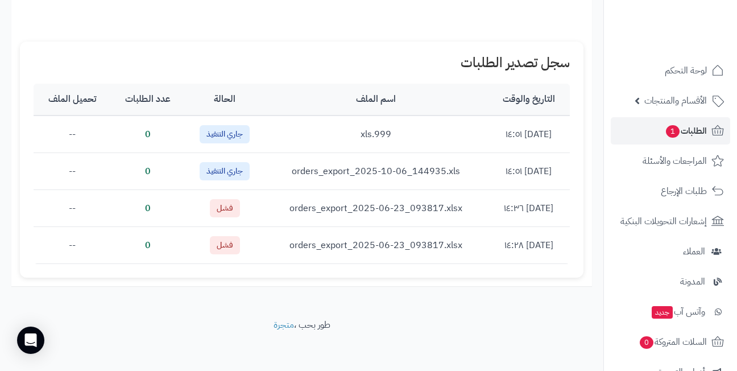
scroll to position [1123, 0]
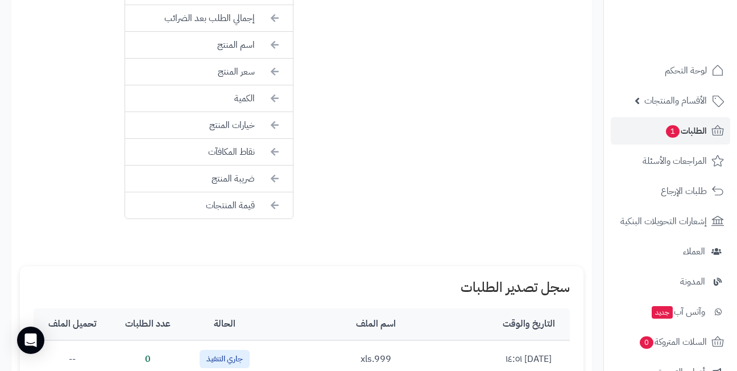
scroll to position [839, 0]
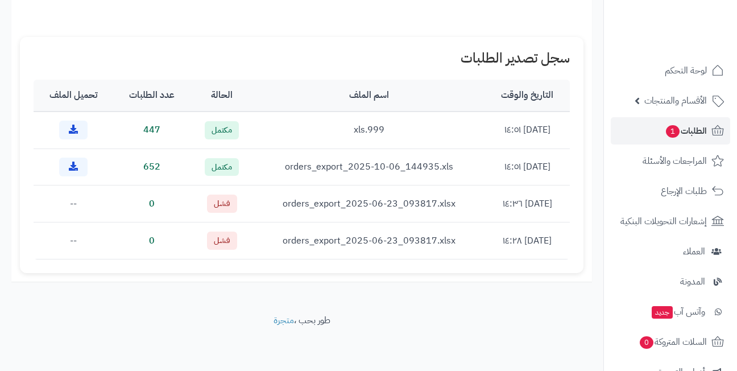
scroll to position [1086, 0]
